Goal: Task Accomplishment & Management: Complete application form

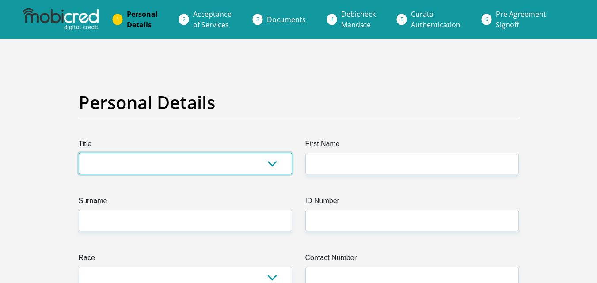
click at [130, 156] on select "Mr Ms Mrs Dr [PERSON_NAME]" at bounding box center [185, 164] width 213 height 22
select select "Ms"
click at [79, 153] on select "Mr Ms Mrs Dr [PERSON_NAME]" at bounding box center [185, 164] width 213 height 22
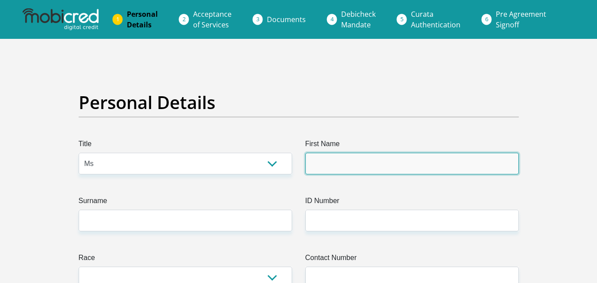
click at [335, 165] on input "First Name" at bounding box center [411, 164] width 213 height 22
type input "w"
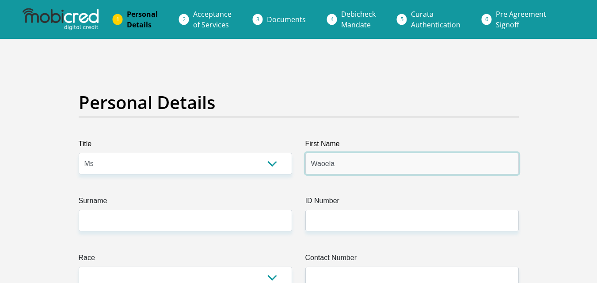
type input "Waoela"
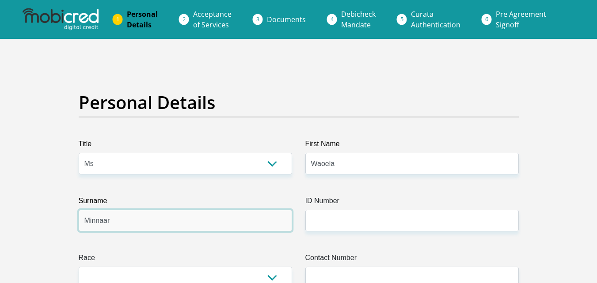
type input "Minnaar"
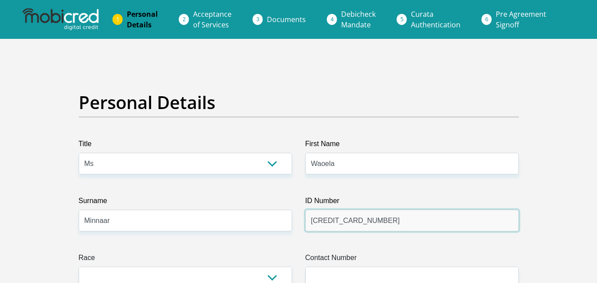
scroll to position [88, 0]
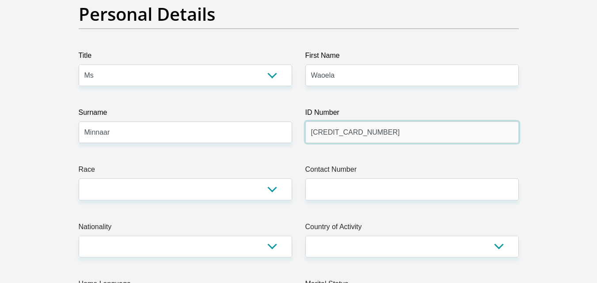
type input "[CREDIT_CARD_NUMBER]"
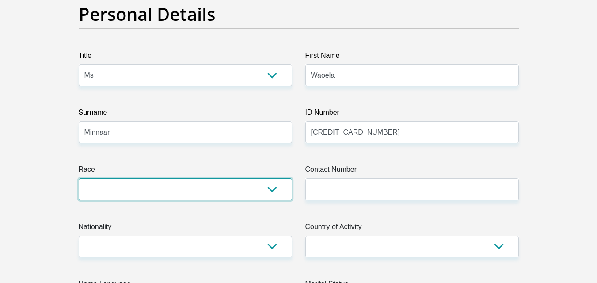
click at [271, 187] on select "Black Coloured Indian White Other" at bounding box center [185, 190] width 213 height 22
select select "2"
click at [79, 179] on select "Black Coloured Indian White Other" at bounding box center [185, 190] width 213 height 22
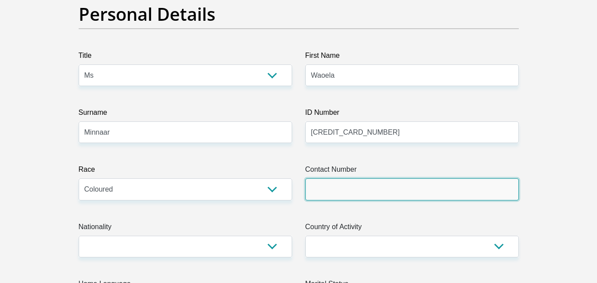
click at [352, 187] on input "Contact Number" at bounding box center [411, 190] width 213 height 22
type input "0782024572"
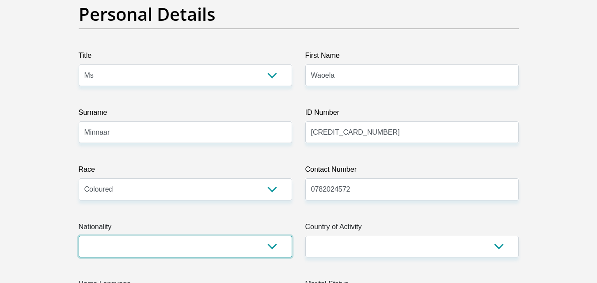
click at [137, 249] on select "[GEOGRAPHIC_DATA] [GEOGRAPHIC_DATA] [GEOGRAPHIC_DATA] [GEOGRAPHIC_DATA] [GEOGRA…" at bounding box center [185, 247] width 213 height 22
select select "ZAF"
click at [79, 236] on select "[GEOGRAPHIC_DATA] [GEOGRAPHIC_DATA] [GEOGRAPHIC_DATA] [GEOGRAPHIC_DATA] [GEOGRA…" at bounding box center [185, 247] width 213 height 22
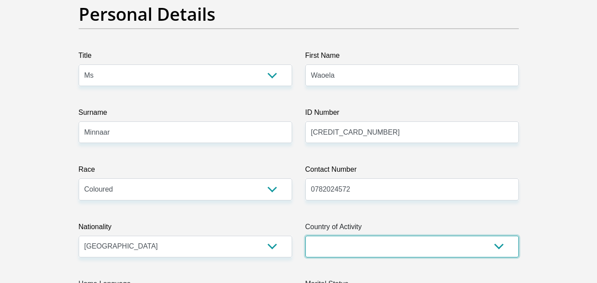
click at [335, 242] on select "[GEOGRAPHIC_DATA] [GEOGRAPHIC_DATA] [GEOGRAPHIC_DATA] [GEOGRAPHIC_DATA] [GEOGRA…" at bounding box center [411, 247] width 213 height 22
select select "ZAF"
click at [305, 236] on select "[GEOGRAPHIC_DATA] [GEOGRAPHIC_DATA] [GEOGRAPHIC_DATA] [GEOGRAPHIC_DATA] [GEOGRA…" at bounding box center [411, 247] width 213 height 22
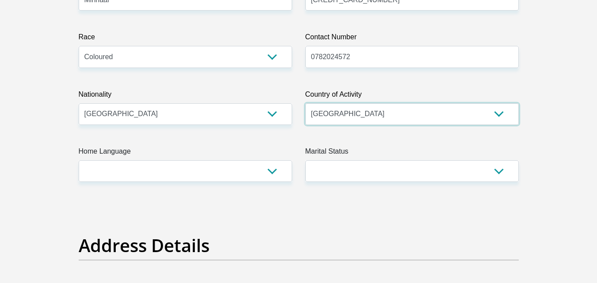
scroll to position [265, 0]
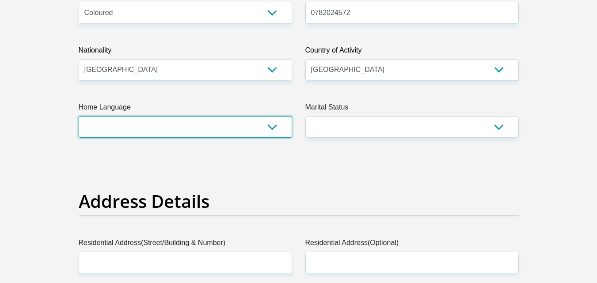
click at [268, 124] on select "Afrikaans English Sepedi South Ndebele Southern Sotho Swati Tsonga Tswana Venda…" at bounding box center [185, 127] width 213 height 22
select select "eng"
click at [79, 116] on select "Afrikaans English Sepedi South Ndebele Southern Sotho Swati Tsonga Tswana Venda…" at bounding box center [185, 127] width 213 height 22
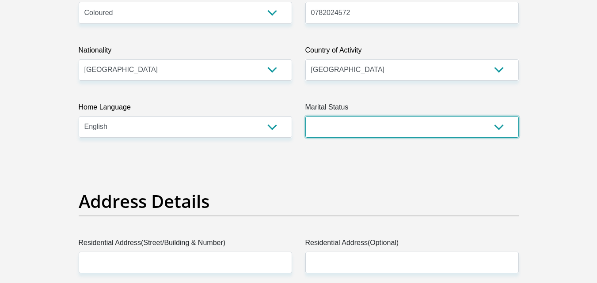
click at [490, 129] on select "Married ANC Single Divorced Widowed Married COP or Customary Law" at bounding box center [411, 127] width 213 height 22
select select "3"
click at [305, 116] on select "Married ANC Single Divorced Widowed Married COP or Customary Law" at bounding box center [411, 127] width 213 height 22
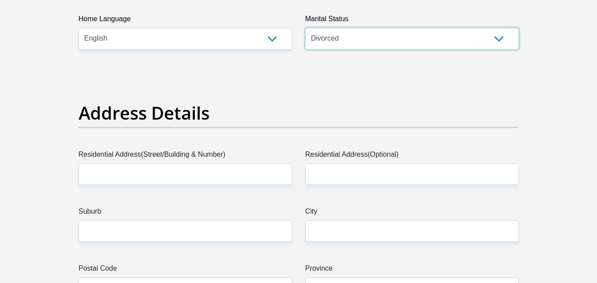
scroll to position [442, 0]
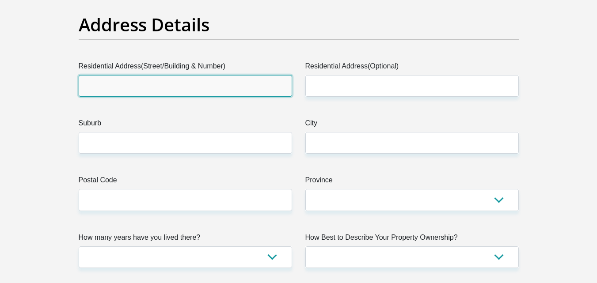
click at [165, 84] on input "Residential Address(Street/Building & Number)" at bounding box center [185, 86] width 213 height 22
type input "[STREET_ADDRESS]"
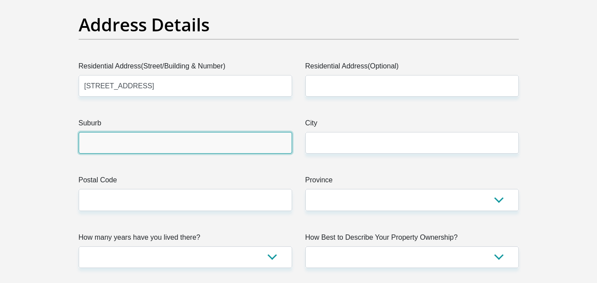
type input "[PERSON_NAME], [GEOGRAPHIC_DATA]"
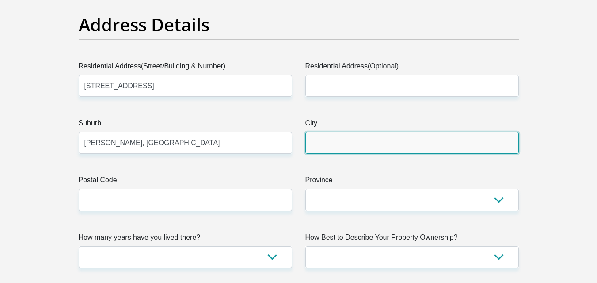
type input "[PERSON_NAME], [GEOGRAPHIC_DATA]"
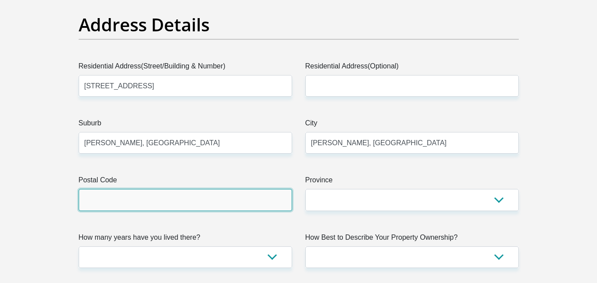
type input "2092"
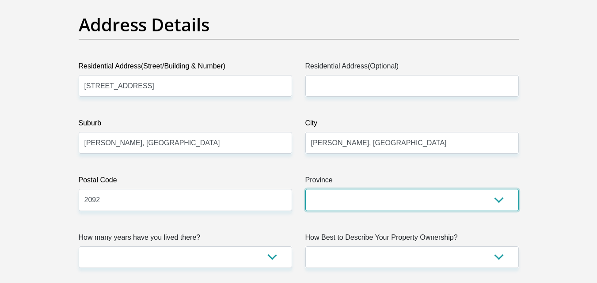
click at [405, 197] on select "Eastern Cape Free State [GEOGRAPHIC_DATA] [GEOGRAPHIC_DATA][DATE] [GEOGRAPHIC_D…" at bounding box center [411, 200] width 213 height 22
select select "Gauteng"
click at [305, 189] on select "Eastern Cape Free State [GEOGRAPHIC_DATA] [GEOGRAPHIC_DATA][DATE] [GEOGRAPHIC_D…" at bounding box center [411, 200] width 213 height 22
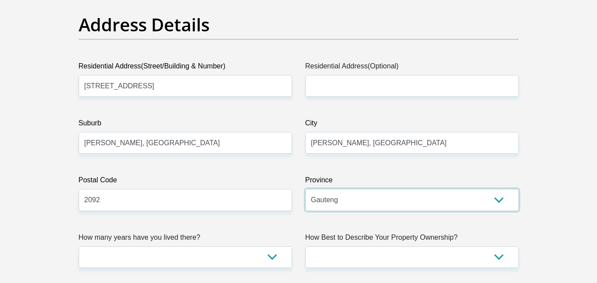
scroll to position [530, 0]
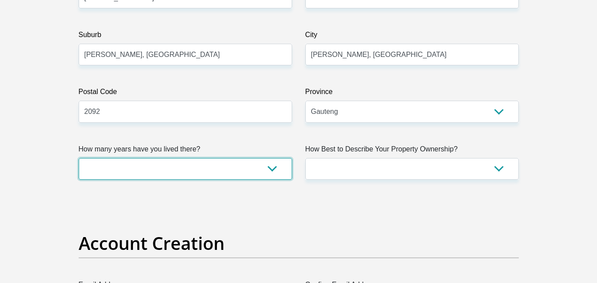
click at [172, 165] on select "less than 1 year 1-3 years 3-5 years 5+ years" at bounding box center [185, 169] width 213 height 22
select select "5"
click at [79, 158] on select "less than 1 year 1-3 years 3-5 years 5+ years" at bounding box center [185, 169] width 213 height 22
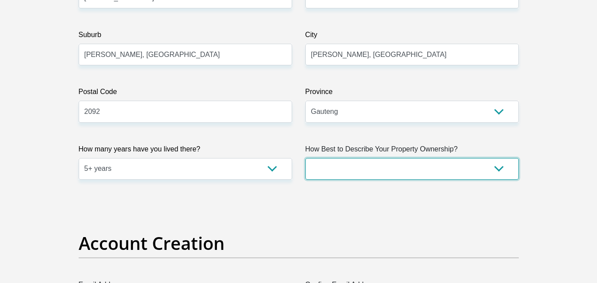
click at [397, 165] on select "Owned Rented Family Owned Company Dwelling" at bounding box center [411, 169] width 213 height 22
select select "Owned"
click at [305, 158] on select "Owned Rented Family Owned Company Dwelling" at bounding box center [411, 169] width 213 height 22
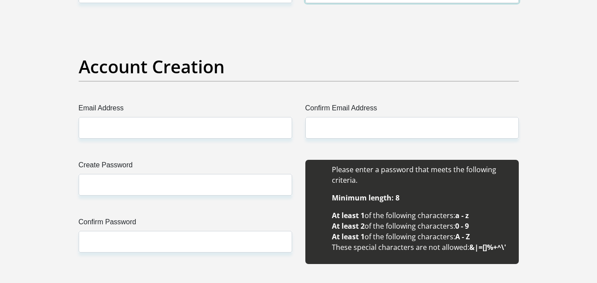
scroll to position [751, 0]
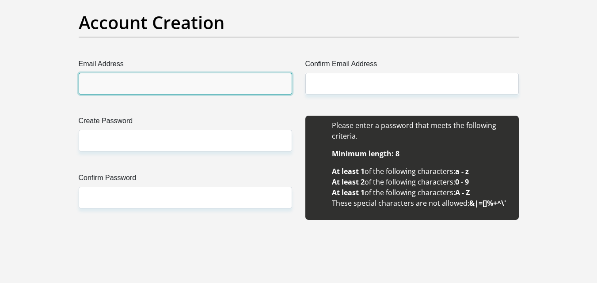
click at [145, 85] on input "Email Address" at bounding box center [185, 84] width 213 height 22
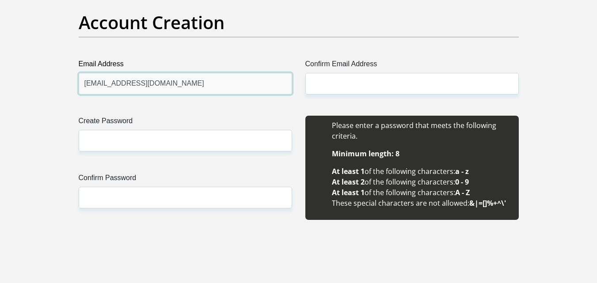
drag, startPoint x: 210, startPoint y: 81, endPoint x: 47, endPoint y: 84, distance: 163.1
type input "[EMAIL_ADDRESS][DOMAIN_NAME]"
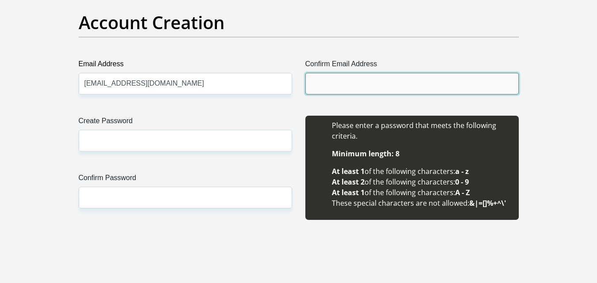
click at [392, 82] on input "Confirm Email Address" at bounding box center [411, 84] width 213 height 22
paste input "[EMAIL_ADDRESS][DOMAIN_NAME]"
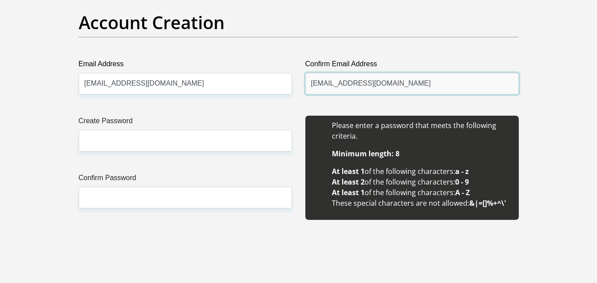
type input "[EMAIL_ADDRESS][DOMAIN_NAME]"
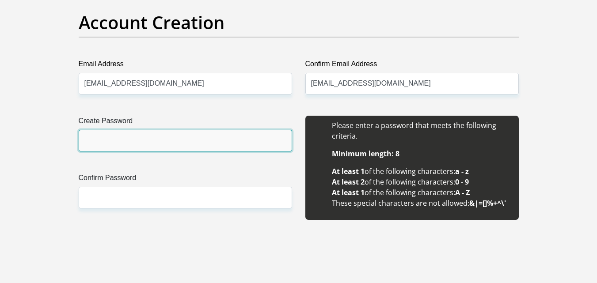
click at [188, 141] on input "Create Password" at bounding box center [185, 141] width 213 height 22
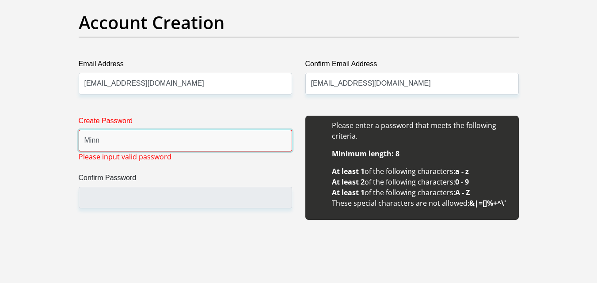
click at [130, 133] on input "Minn" at bounding box center [185, 141] width 213 height 22
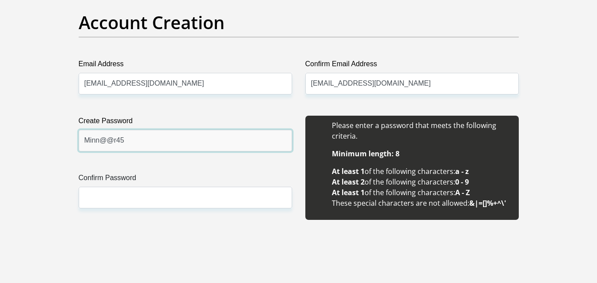
drag, startPoint x: 127, startPoint y: 142, endPoint x: 50, endPoint y: 128, distance: 78.1
type input "Minn@@r45"
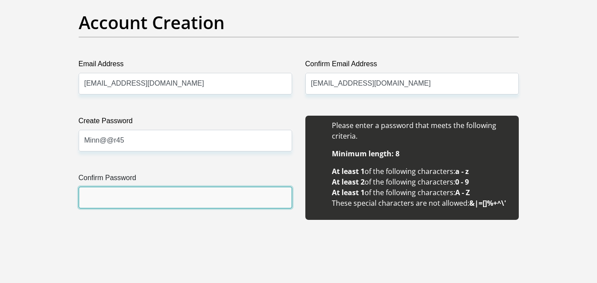
click at [90, 197] on input "Confirm Password" at bounding box center [185, 198] width 213 height 22
paste input "Minn@@r45"
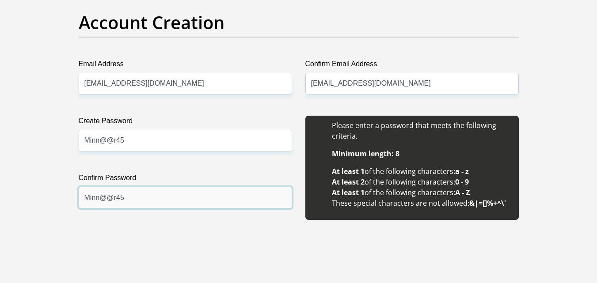
scroll to position [796, 0]
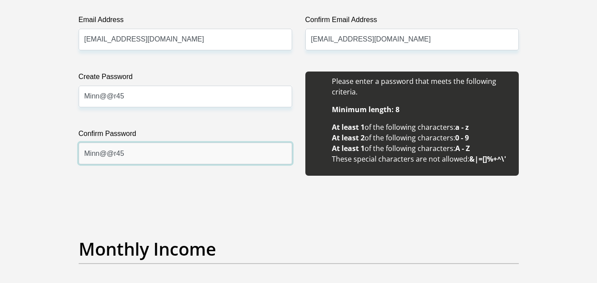
type input "Minn@@r45"
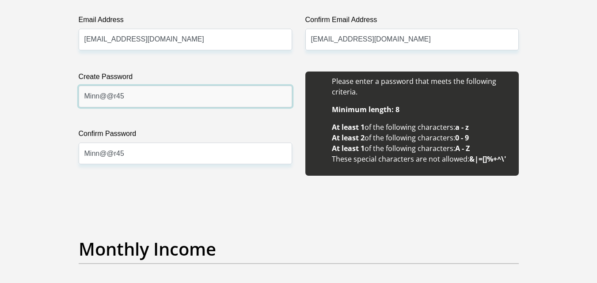
click at [111, 91] on input "Minn@@r45" at bounding box center [185, 97] width 213 height 22
type input "Minnaar45"
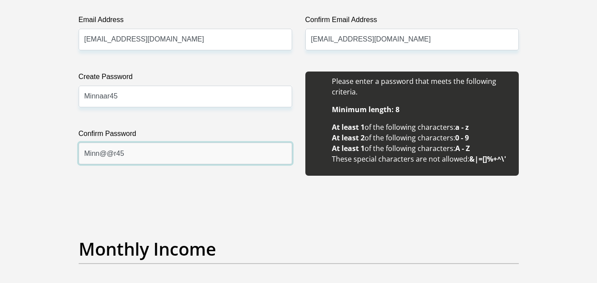
click at [109, 147] on input "Minn@@r45" at bounding box center [185, 154] width 213 height 22
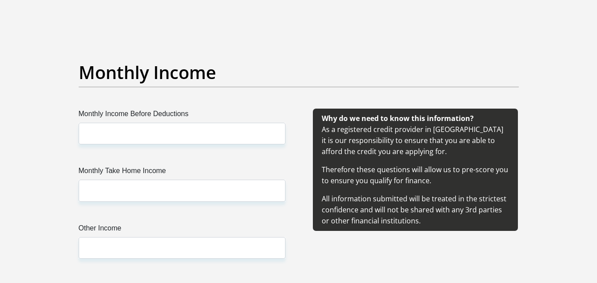
type input "Minnaar45"
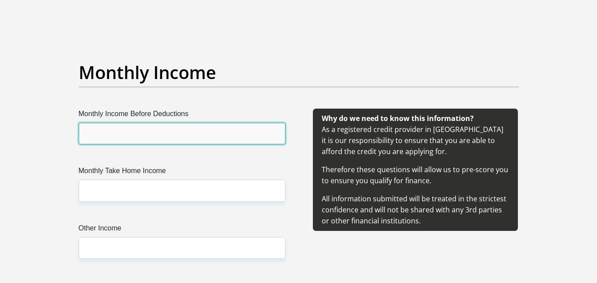
click at [117, 136] on input "Monthly Income Before Deductions" at bounding box center [182, 134] width 207 height 22
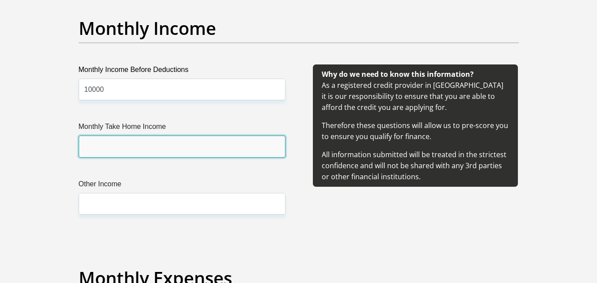
click at [101, 144] on input "Monthly Take Home Income" at bounding box center [182, 147] width 207 height 22
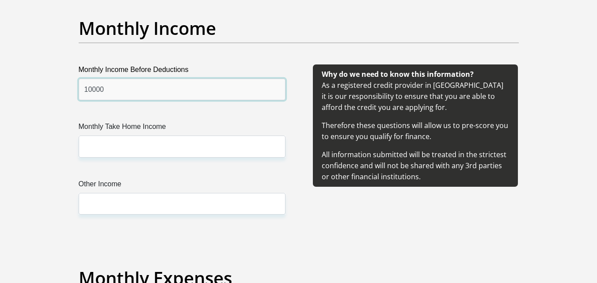
click at [87, 83] on input "10000" at bounding box center [182, 90] width 207 height 22
click at [90, 88] on input "10000" at bounding box center [182, 90] width 207 height 22
type input "12000"
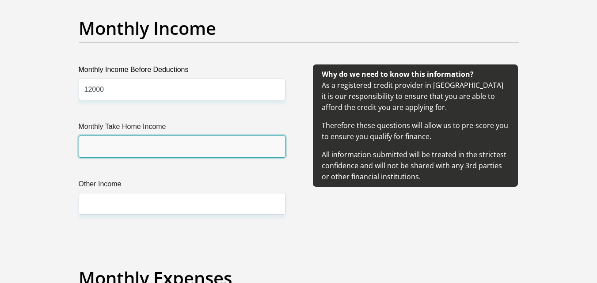
click at [87, 144] on input "Monthly Take Home Income" at bounding box center [182, 147] width 207 height 22
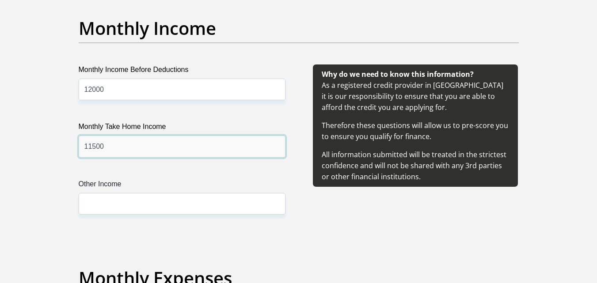
type input "11500"
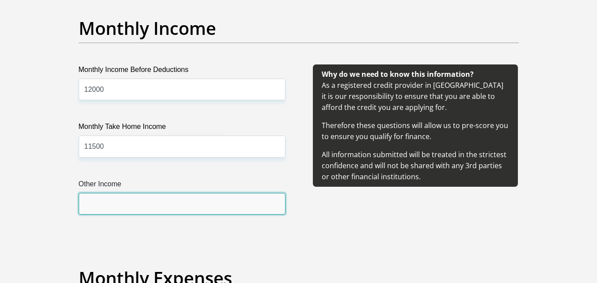
click at [91, 196] on input "Other Income" at bounding box center [182, 204] width 207 height 22
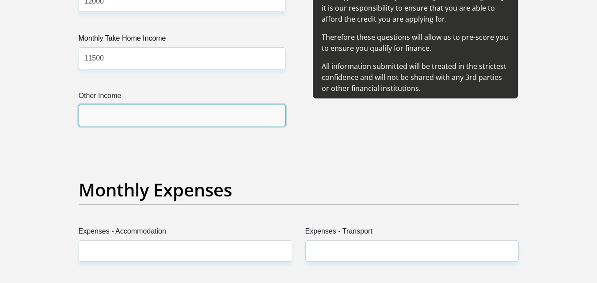
scroll to position [1149, 0]
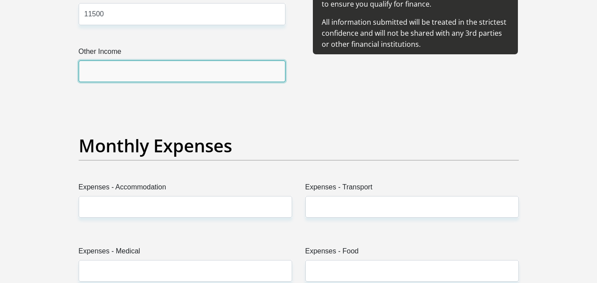
type input "0"
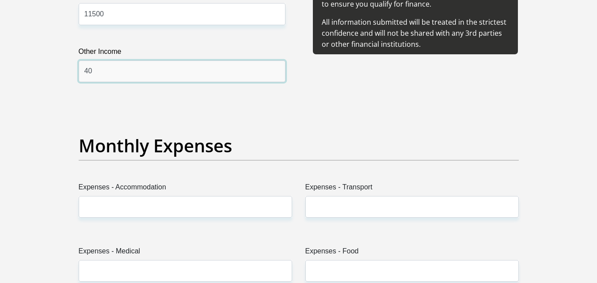
type input "4"
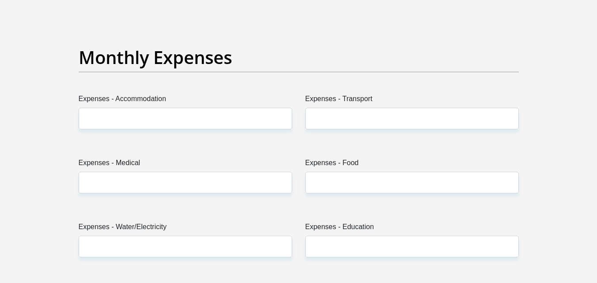
type input "200"
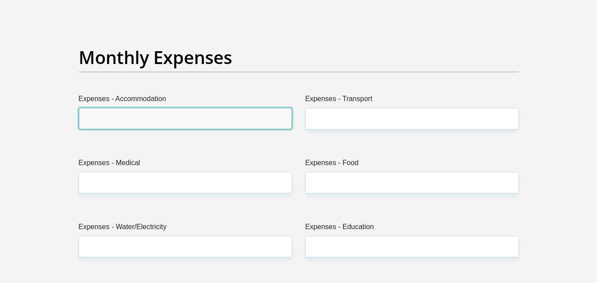
click at [208, 115] on input "Expenses - Accommodation" at bounding box center [185, 119] width 213 height 22
type input "0"
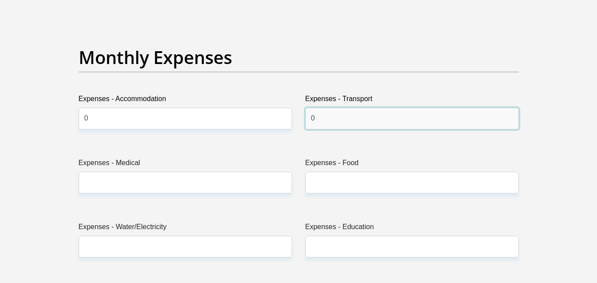
type input "0"
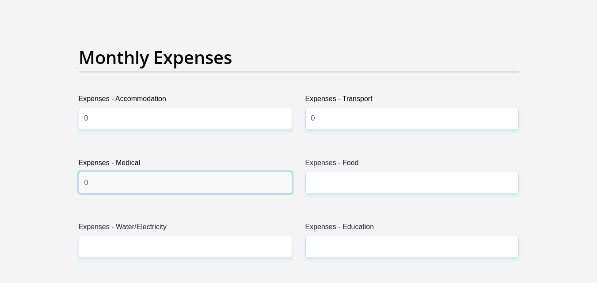
type input "0"
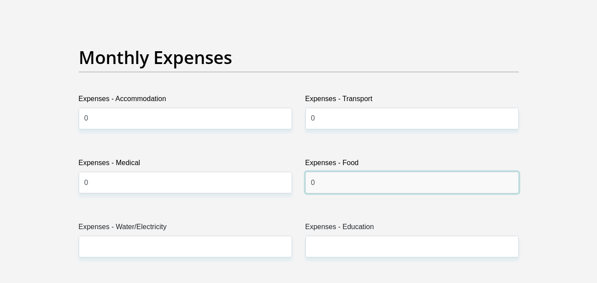
type input "0"
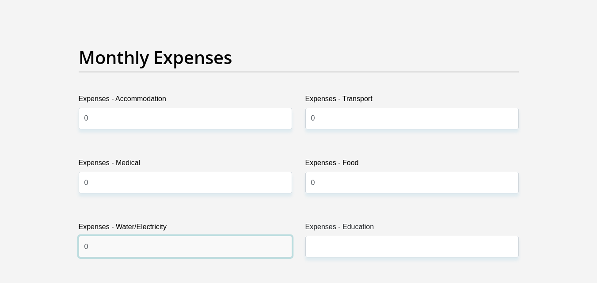
type input "0"
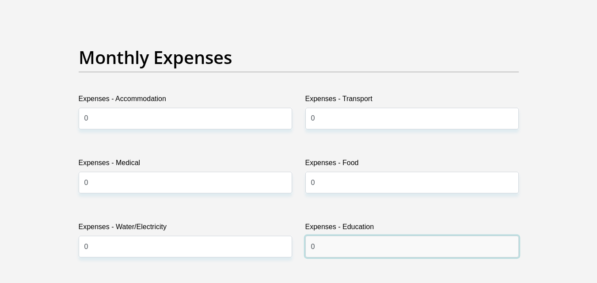
type input "0"
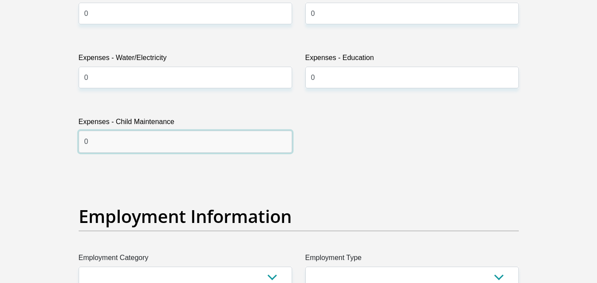
type input "0"
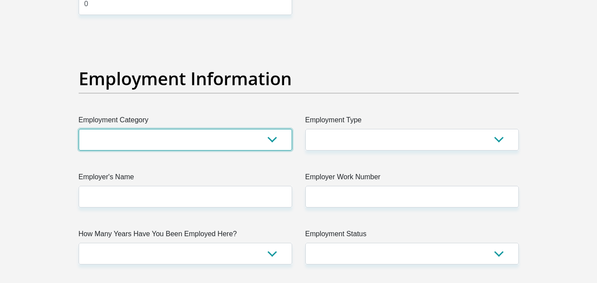
scroll to position [1677, 0]
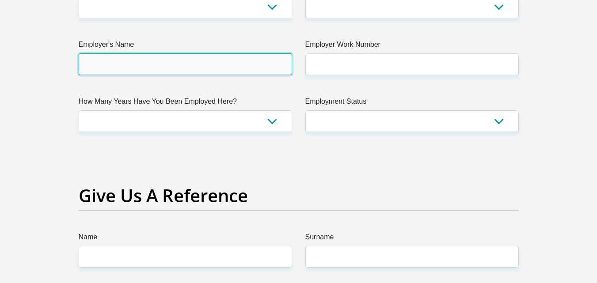
click at [239, 58] on input "Employer's Name" at bounding box center [185, 64] width 213 height 22
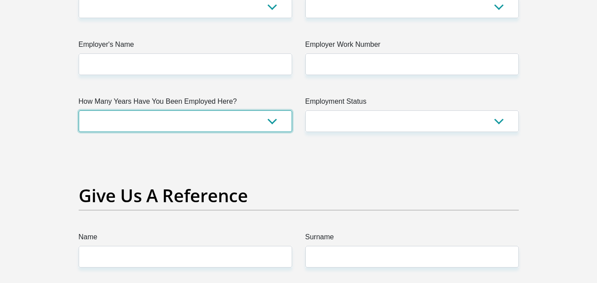
click at [267, 121] on select "less than 1 year 1-3 years 3-5 years 5+ years" at bounding box center [185, 122] width 213 height 22
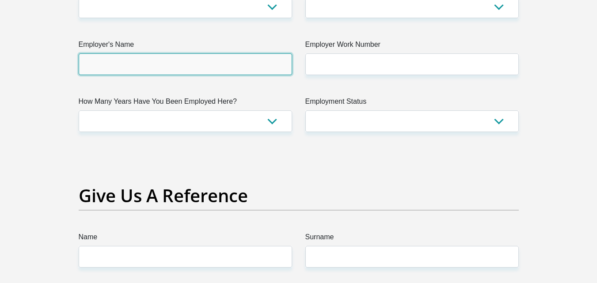
click at [198, 68] on input "Employer's Name" at bounding box center [185, 64] width 213 height 22
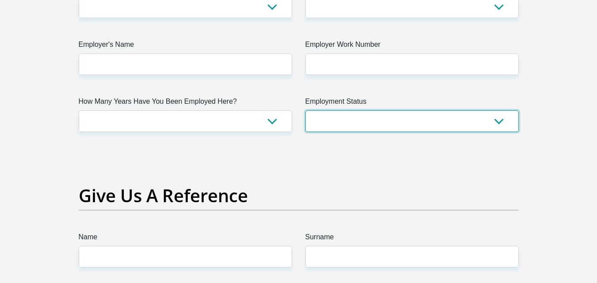
click at [383, 125] on select "Permanent/Full-time Part-time/Casual [DEMOGRAPHIC_DATA] Worker Self-Employed Ho…" at bounding box center [411, 122] width 213 height 22
select select "4"
click at [305, 111] on select "Permanent/Full-time Part-time/Casual [DEMOGRAPHIC_DATA] Worker Self-Employed Ho…" at bounding box center [411, 122] width 213 height 22
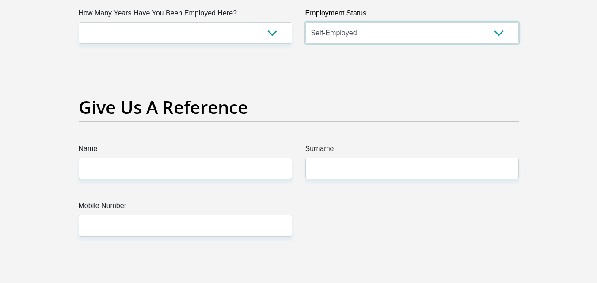
scroll to position [1810, 0]
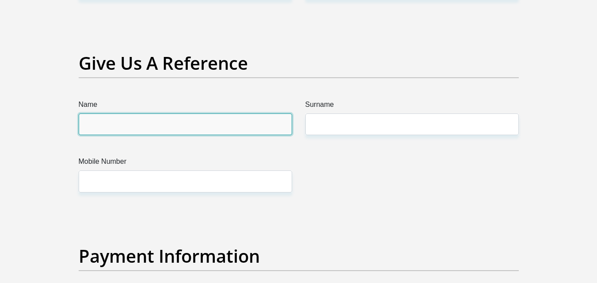
click at [128, 122] on input "Name" at bounding box center [185, 125] width 213 height 22
type input "raeesah"
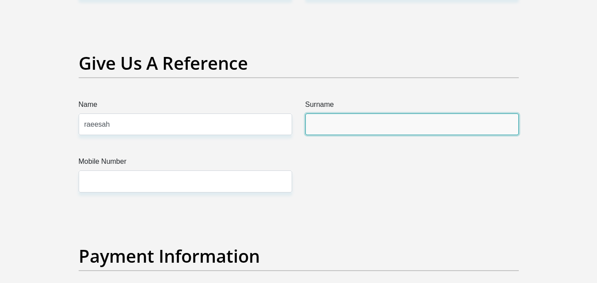
type input "haet"
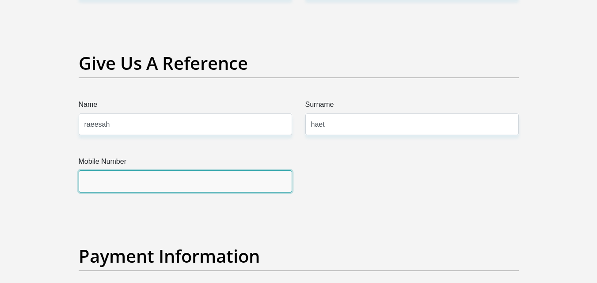
type input "0838915242"
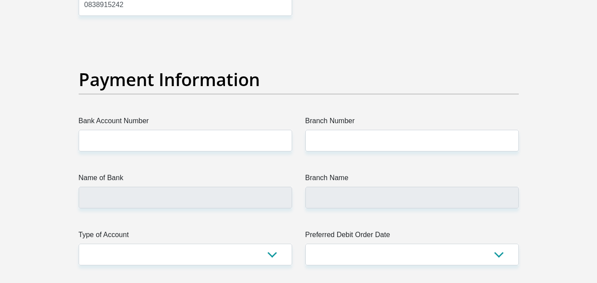
scroll to position [2075, 0]
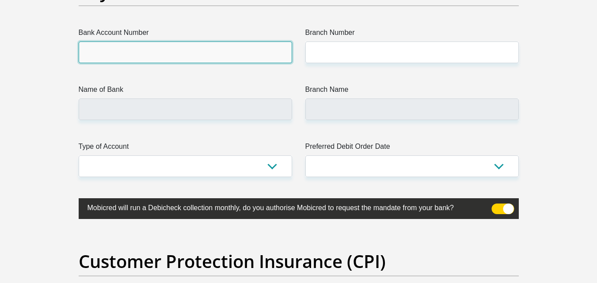
click at [136, 50] on input "Bank Account Number" at bounding box center [185, 53] width 213 height 22
click at [127, 49] on input "Bank Account Number" at bounding box center [185, 53] width 213 height 22
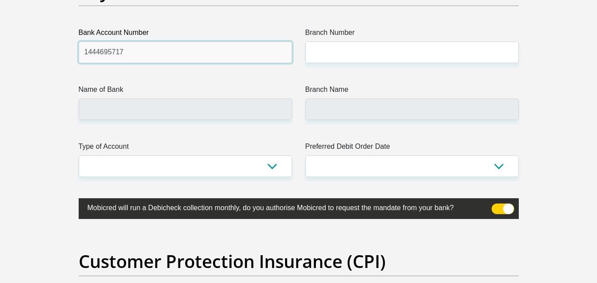
type input "1444695717"
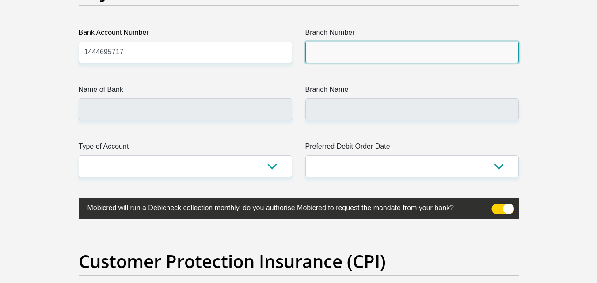
click at [338, 50] on input "Branch Number" at bounding box center [411, 53] width 213 height 22
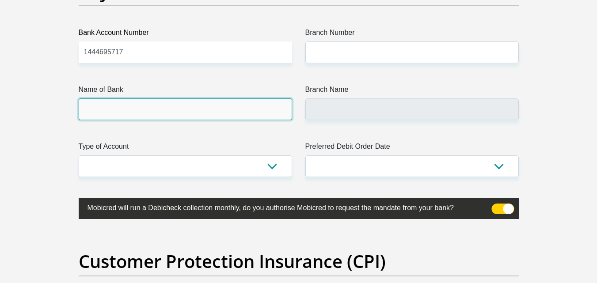
click at [213, 114] on input "Name of Bank" at bounding box center [185, 110] width 213 height 22
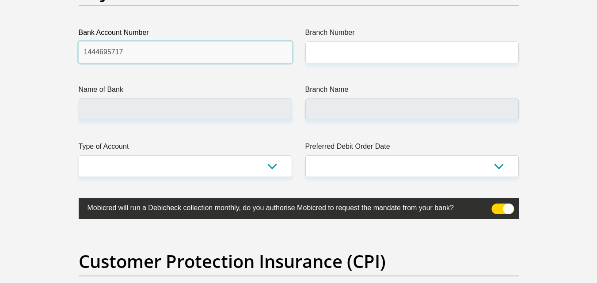
drag, startPoint x: 123, startPoint y: 50, endPoint x: 19, endPoint y: 40, distance: 104.4
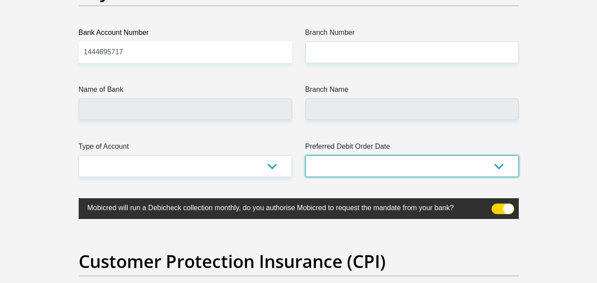
click at [393, 168] on select "1st 2nd 3rd 4th 5th 7th 18th 19th 20th 21st 22nd 23rd 24th 25th 26th 27th 28th …" at bounding box center [411, 167] width 213 height 22
click at [305, 156] on select "1st 2nd 3rd 4th 5th 7th 18th 19th 20th 21st 22nd 23rd 24th 25th 26th 27th 28th …" at bounding box center [411, 167] width 213 height 22
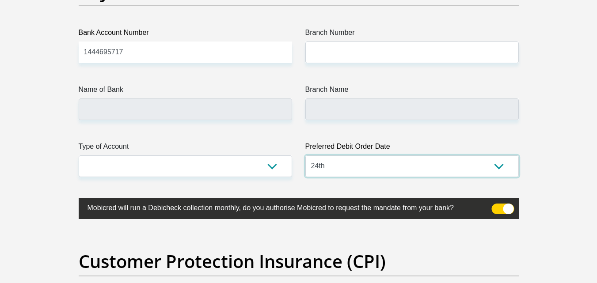
click at [450, 164] on select "1st 2nd 3rd 4th 5th 7th 18th 19th 20th 21st 22nd 23rd 24th 25th 26th 27th 28th …" at bounding box center [411, 167] width 213 height 22
select select "25"
click at [305, 156] on select "1st 2nd 3rd 4th 5th 7th 18th 19th 20th 21st 22nd 23rd 24th 25th 26th 27th 28th …" at bounding box center [411, 167] width 213 height 22
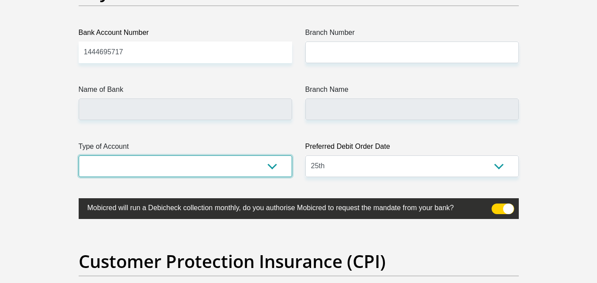
click at [253, 162] on select "Cheque Savings" at bounding box center [185, 167] width 213 height 22
select select "SAV"
click at [79, 156] on select "Cheque Savings" at bounding box center [185, 167] width 213 height 22
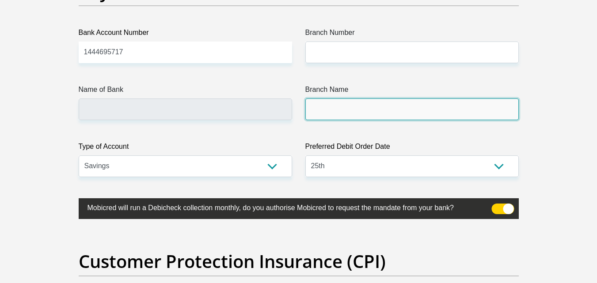
click at [342, 106] on input "Branch Name" at bounding box center [411, 110] width 213 height 22
click at [344, 106] on input "Branch Name" at bounding box center [411, 110] width 213 height 22
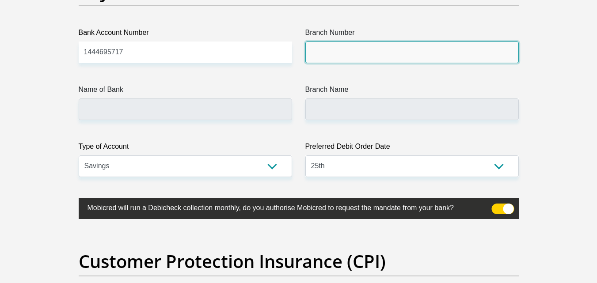
click at [343, 51] on input "Branch Number" at bounding box center [411, 53] width 213 height 22
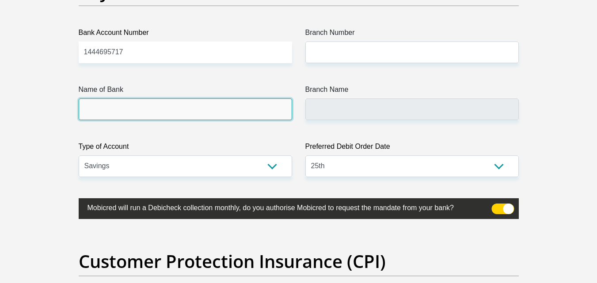
click at [179, 110] on input "Name of Bank" at bounding box center [185, 110] width 213 height 22
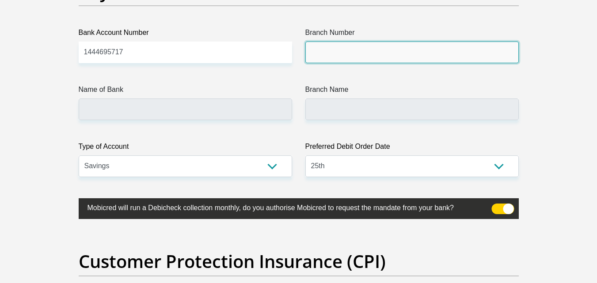
click at [315, 48] on input "Branch Number" at bounding box center [411, 53] width 213 height 22
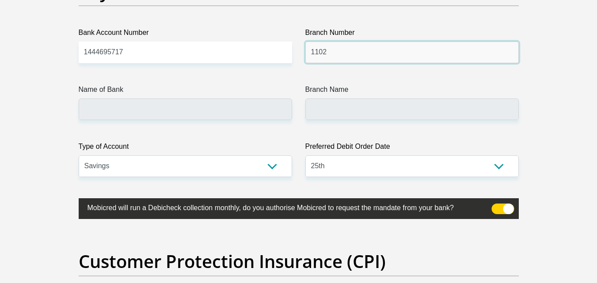
type input "1102"
drag, startPoint x: 232, startPoint y: 92, endPoint x: 229, endPoint y: 103, distance: 11.5
click at [229, 97] on label "Name of Bank" at bounding box center [185, 91] width 213 height 14
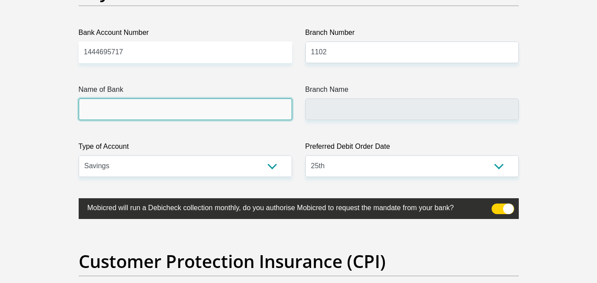
click at [229, 99] on input "Name of Bank" at bounding box center [185, 110] width 213 height 22
click at [228, 103] on input "Name of Bank" at bounding box center [185, 110] width 213 height 22
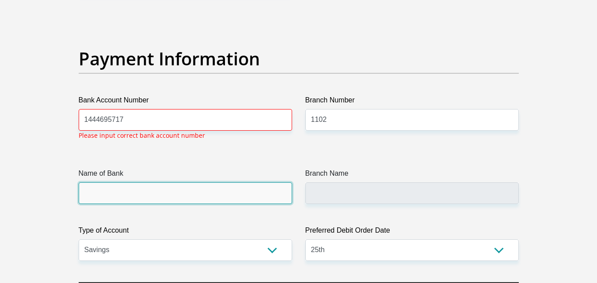
scroll to position [2006, 0]
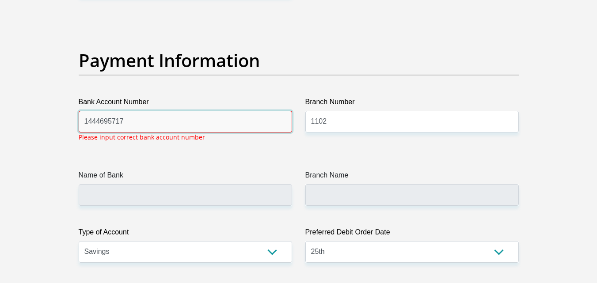
drag, startPoint x: 136, startPoint y: 118, endPoint x: 79, endPoint y: 111, distance: 57.4
click at [79, 111] on input "1444695717" at bounding box center [185, 122] width 213 height 22
click at [111, 120] on input "1444695717" at bounding box center [185, 122] width 213 height 22
click at [120, 119] on input "144469517" at bounding box center [185, 122] width 213 height 22
type input "1444695171"
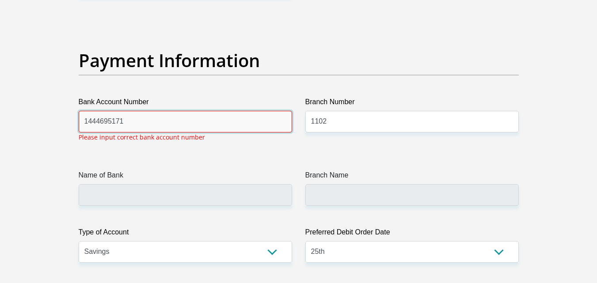
drag, startPoint x: 126, startPoint y: 119, endPoint x: 57, endPoint y: 112, distance: 69.8
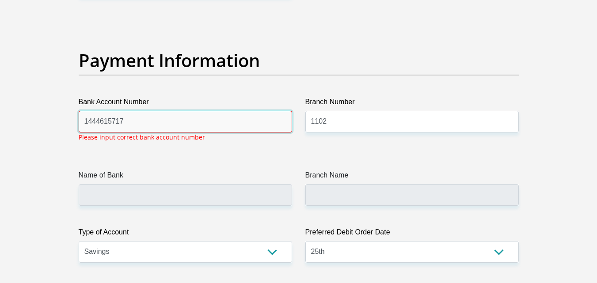
drag, startPoint x: 143, startPoint y: 120, endPoint x: 39, endPoint y: 117, distance: 103.9
type input "1444695171"
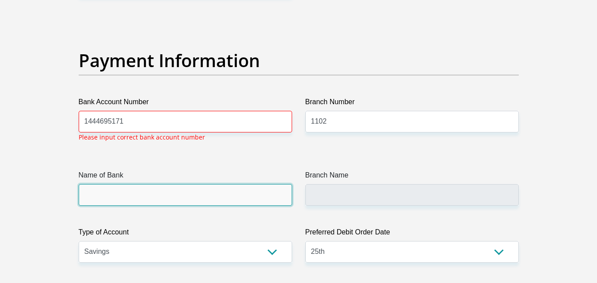
click at [157, 188] on input "Name of Bank" at bounding box center [185, 195] width 213 height 22
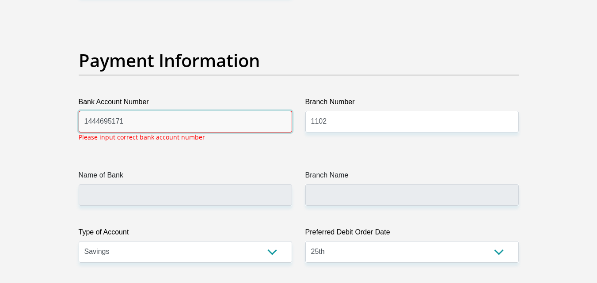
drag, startPoint x: 152, startPoint y: 125, endPoint x: 35, endPoint y: 102, distance: 119.3
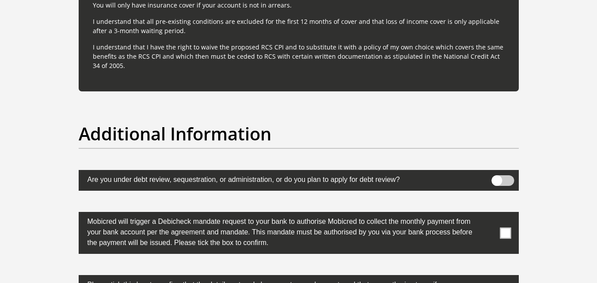
scroll to position [2904, 0]
